Goal: Task Accomplishment & Management: Manage account settings

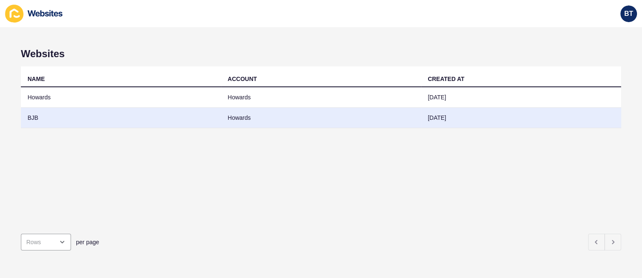
click at [140, 118] on td "BJB" at bounding box center [121, 118] width 200 height 20
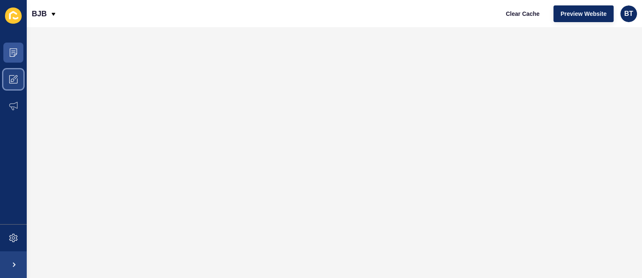
click at [9, 87] on span at bounding box center [13, 79] width 27 height 27
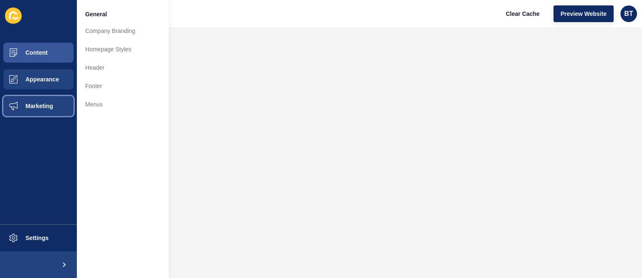
click at [17, 103] on span "Marketing" at bounding box center [26, 106] width 54 height 7
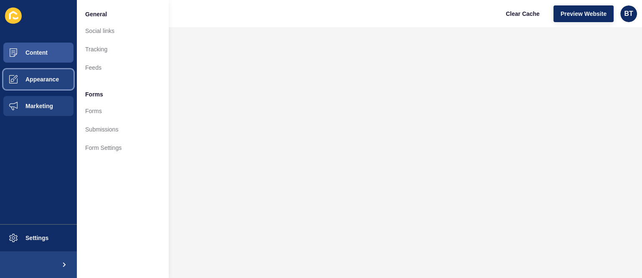
click at [46, 81] on span "Appearance" at bounding box center [29, 79] width 60 height 7
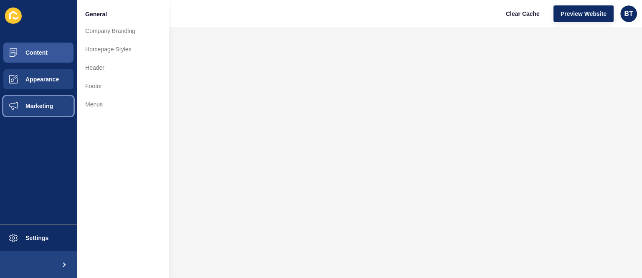
click at [41, 107] on span "Marketing" at bounding box center [26, 106] width 54 height 7
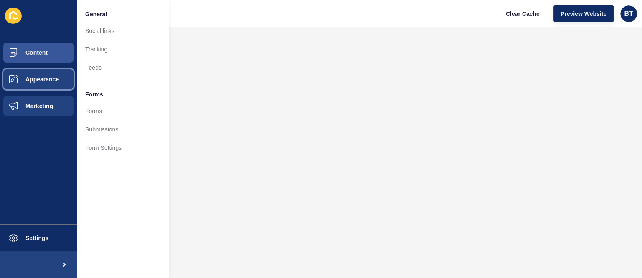
click at [48, 86] on button "Appearance" at bounding box center [38, 79] width 77 height 27
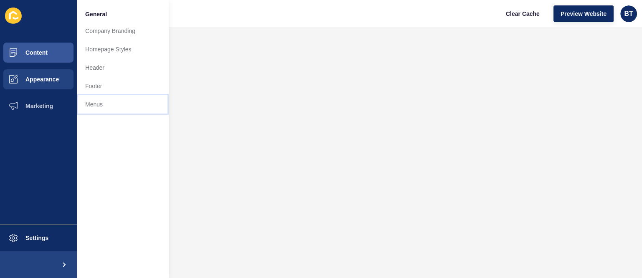
click at [102, 101] on link "Menus" at bounding box center [123, 104] width 92 height 18
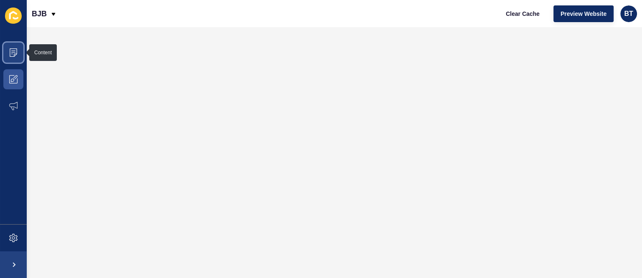
click at [12, 53] on icon at bounding box center [13, 52] width 8 height 8
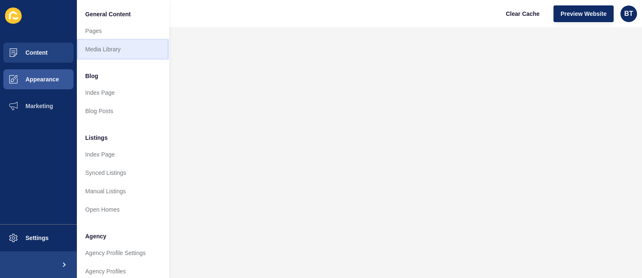
click at [107, 49] on link "Media Library" at bounding box center [123, 49] width 92 height 18
